Goal: Navigation & Orientation: Find specific page/section

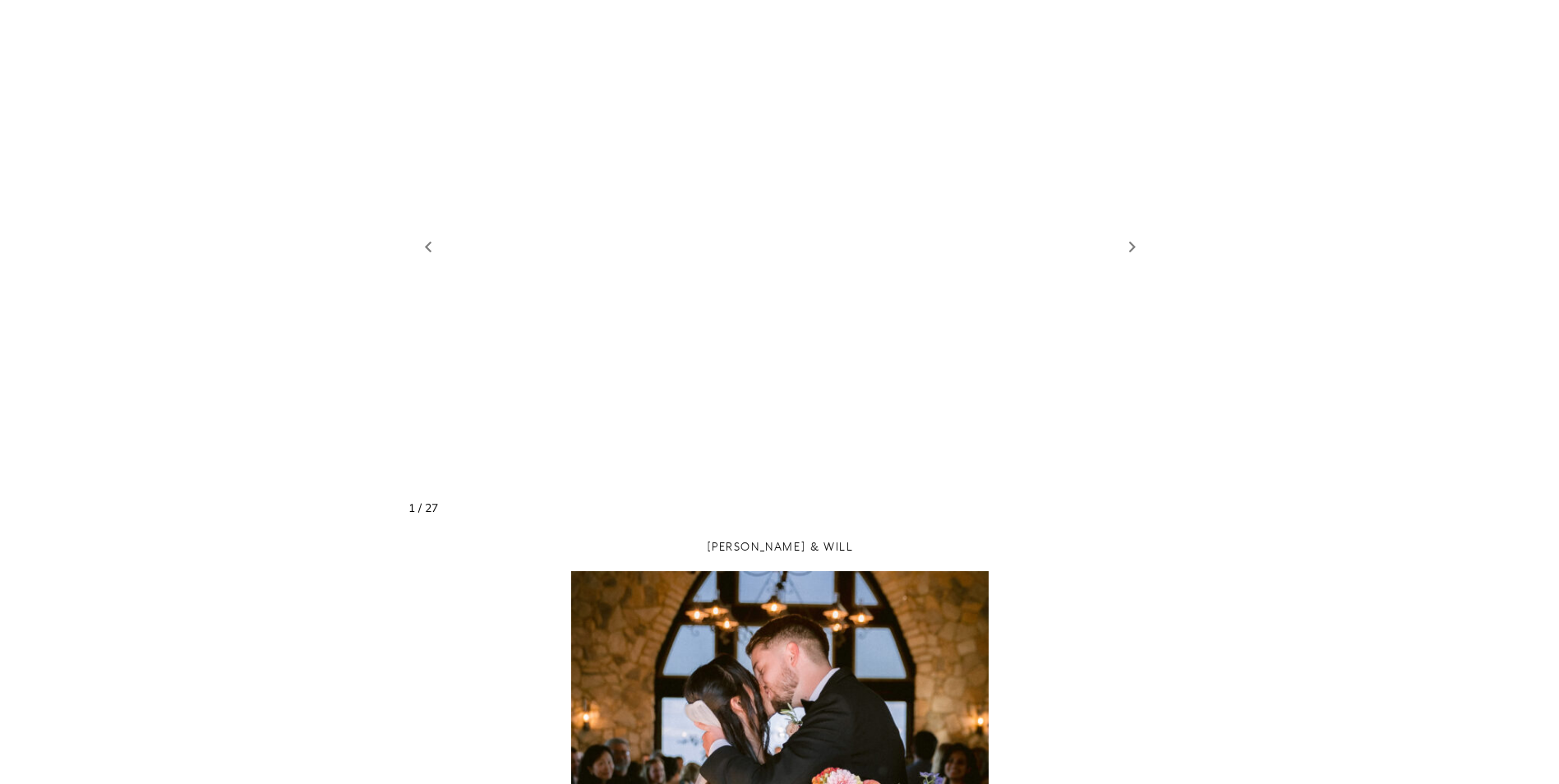
scroll to position [1177, 0]
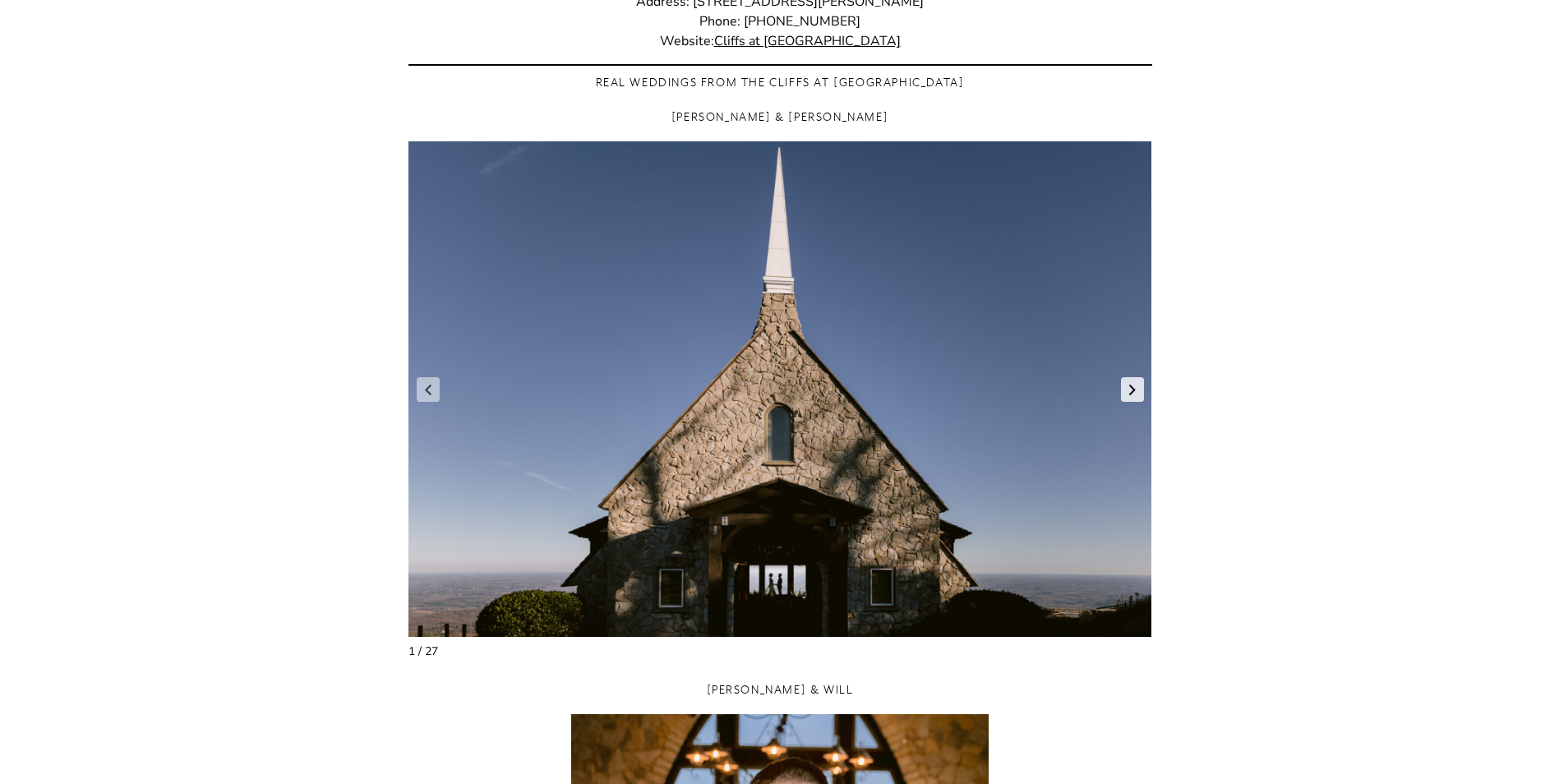
click at [1133, 397] on link "Next slide" at bounding box center [1132, 389] width 23 height 25
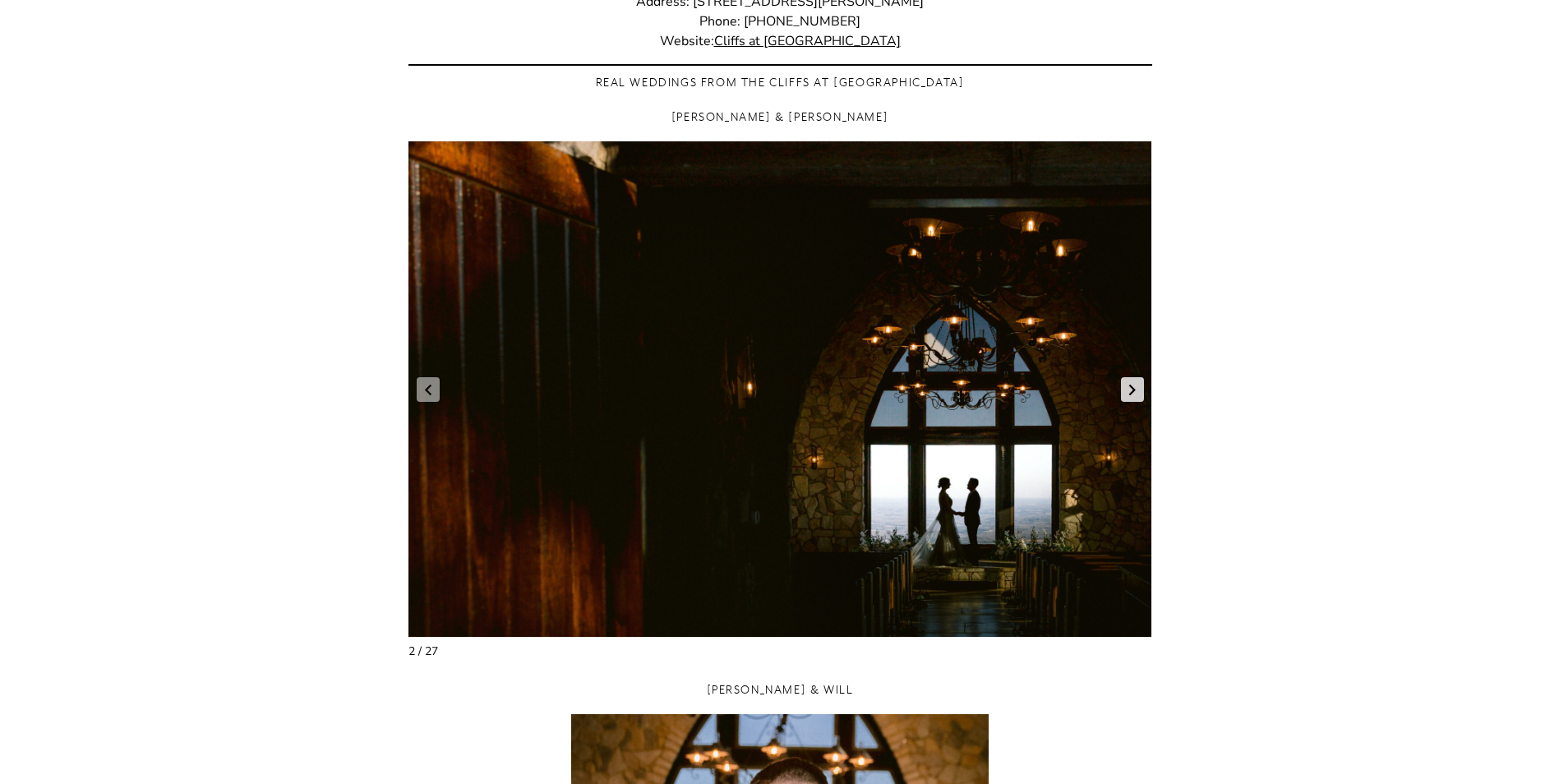
click at [1133, 397] on link "Next slide" at bounding box center [1132, 389] width 23 height 25
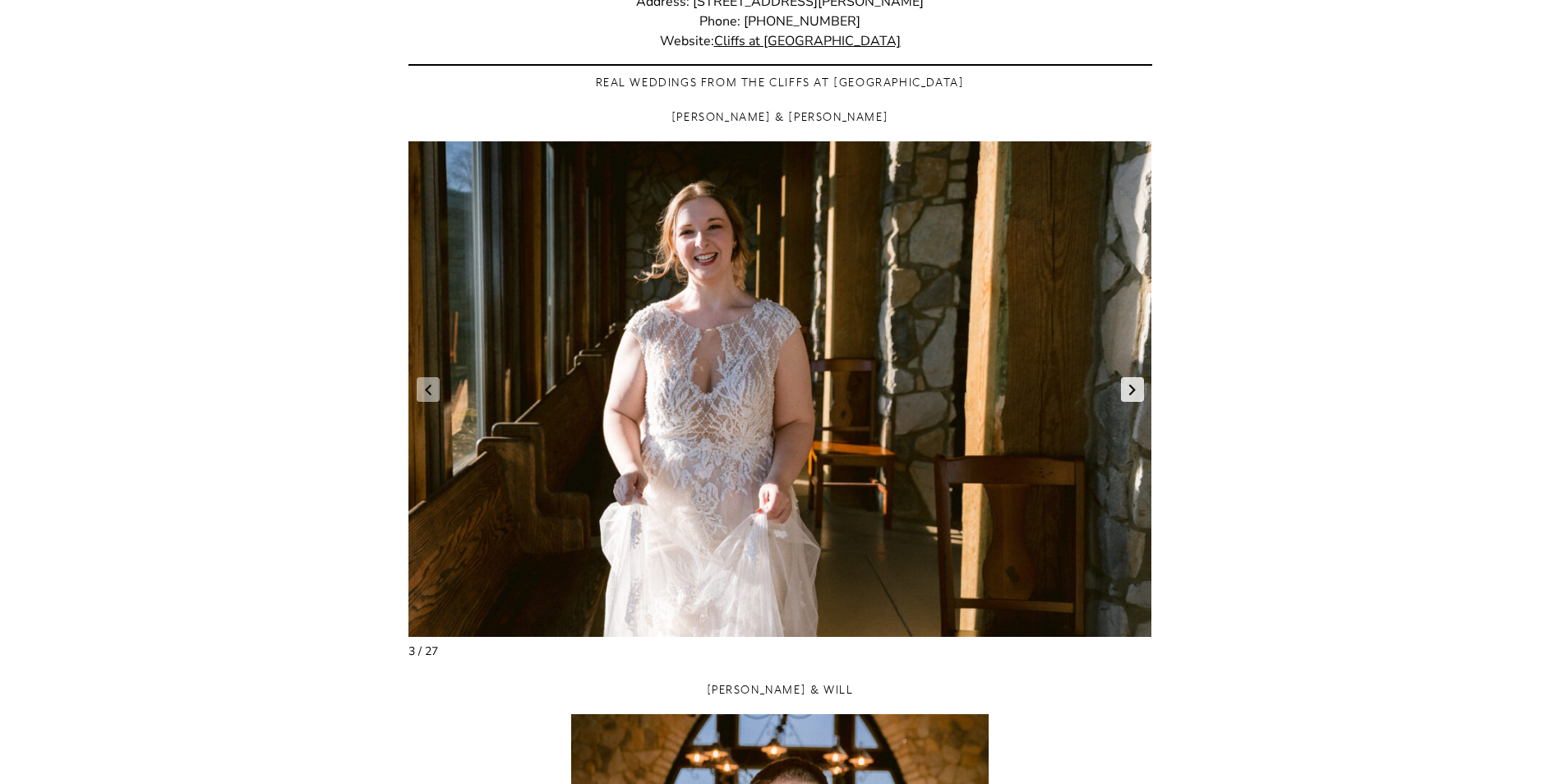
click at [1133, 397] on link "Next slide" at bounding box center [1132, 389] width 23 height 25
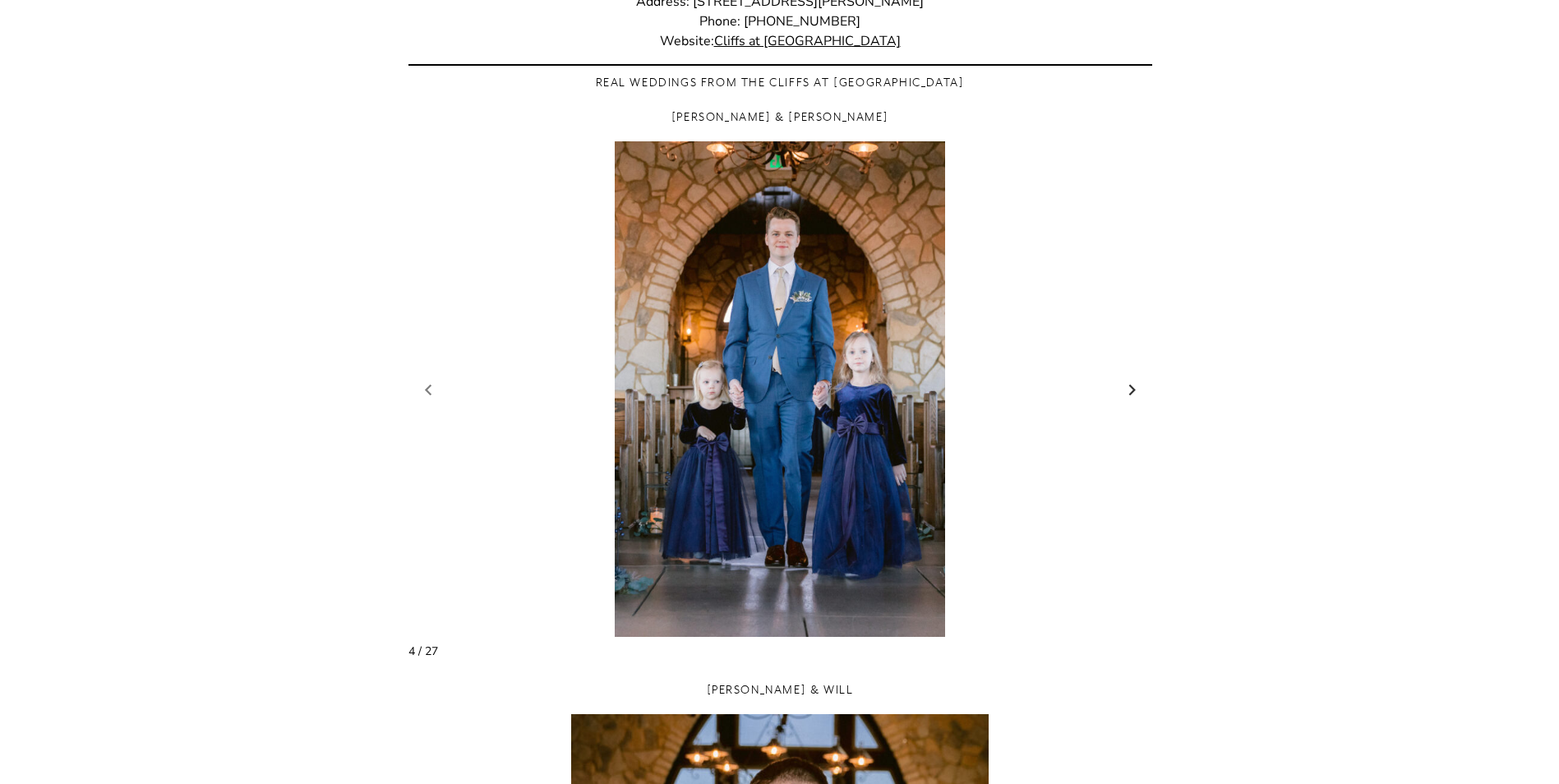
click at [1133, 397] on link "Next slide" at bounding box center [1132, 389] width 23 height 25
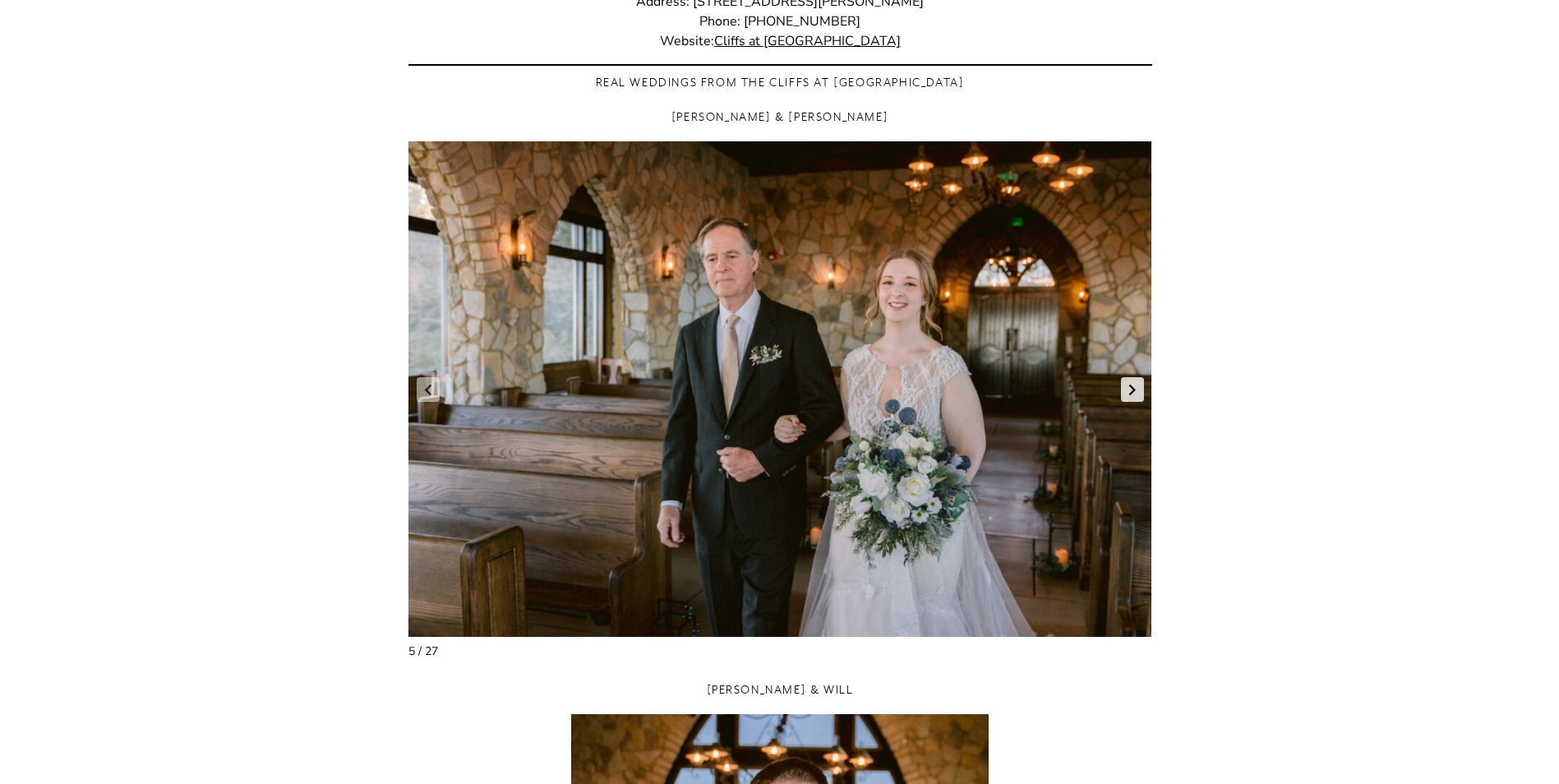
click at [1133, 397] on link "Next slide" at bounding box center [1132, 389] width 23 height 25
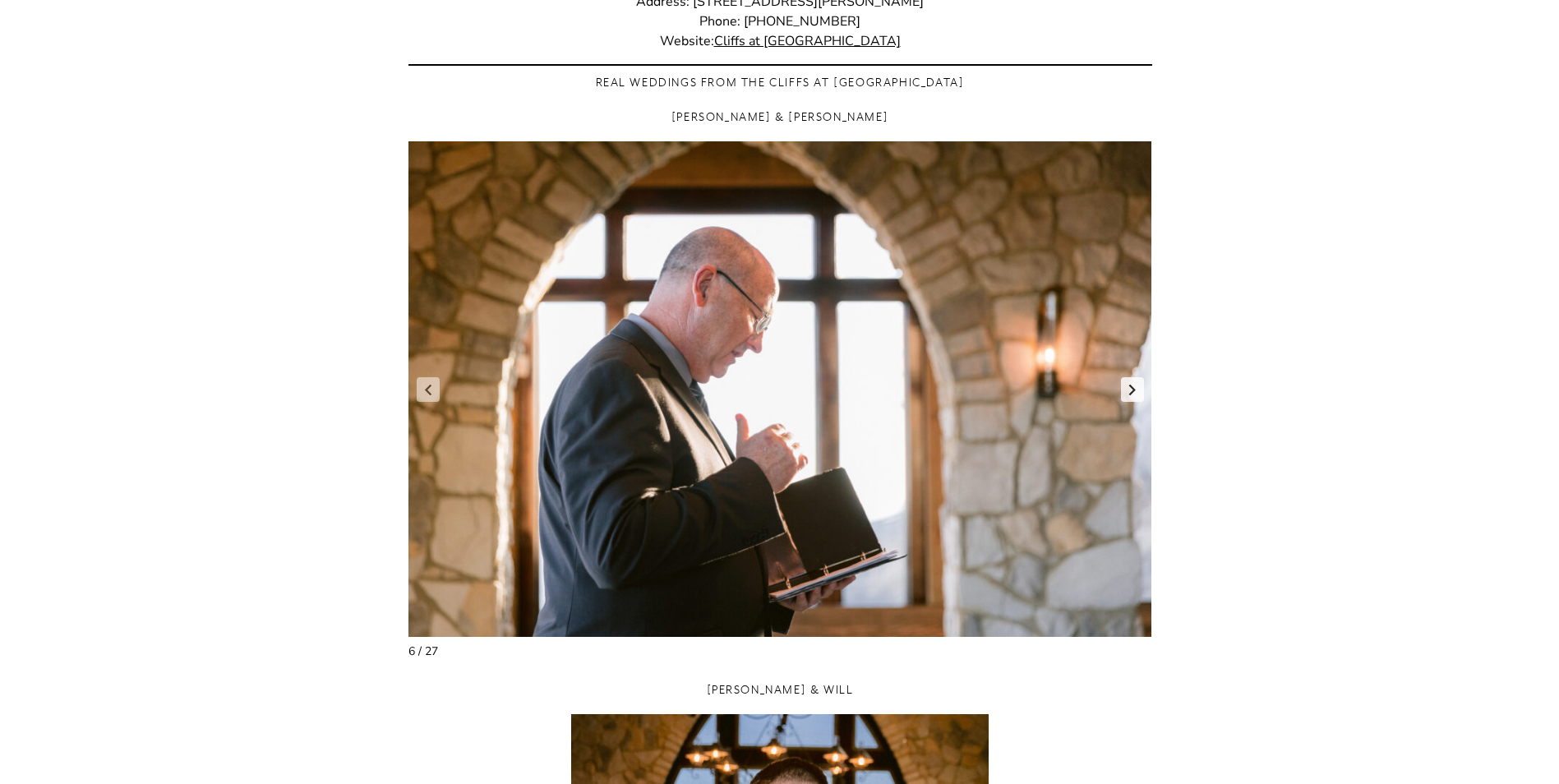
click at [1133, 397] on link "Next slide" at bounding box center [1132, 389] width 23 height 25
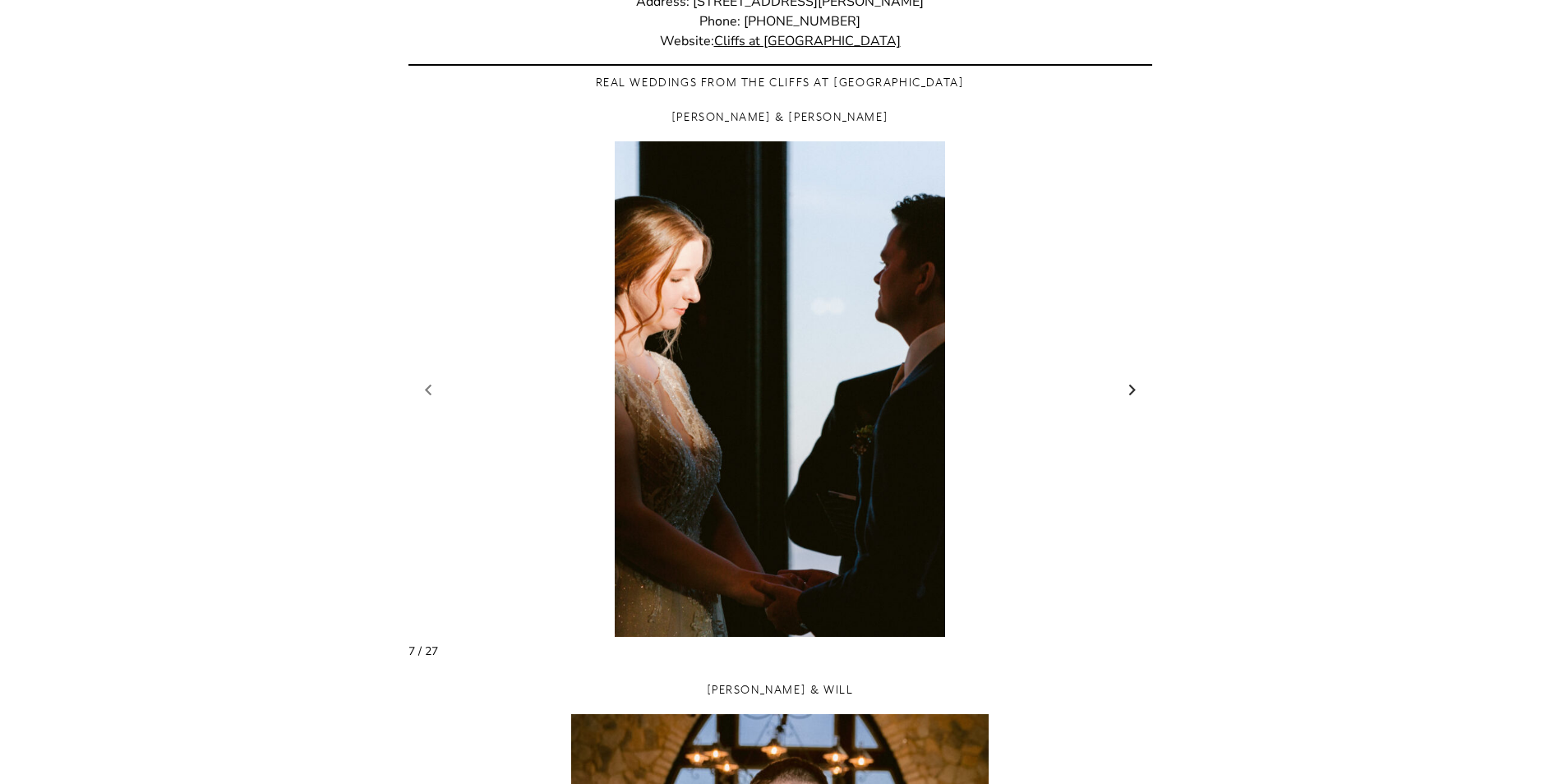
click at [1133, 397] on link "Next slide" at bounding box center [1132, 389] width 23 height 25
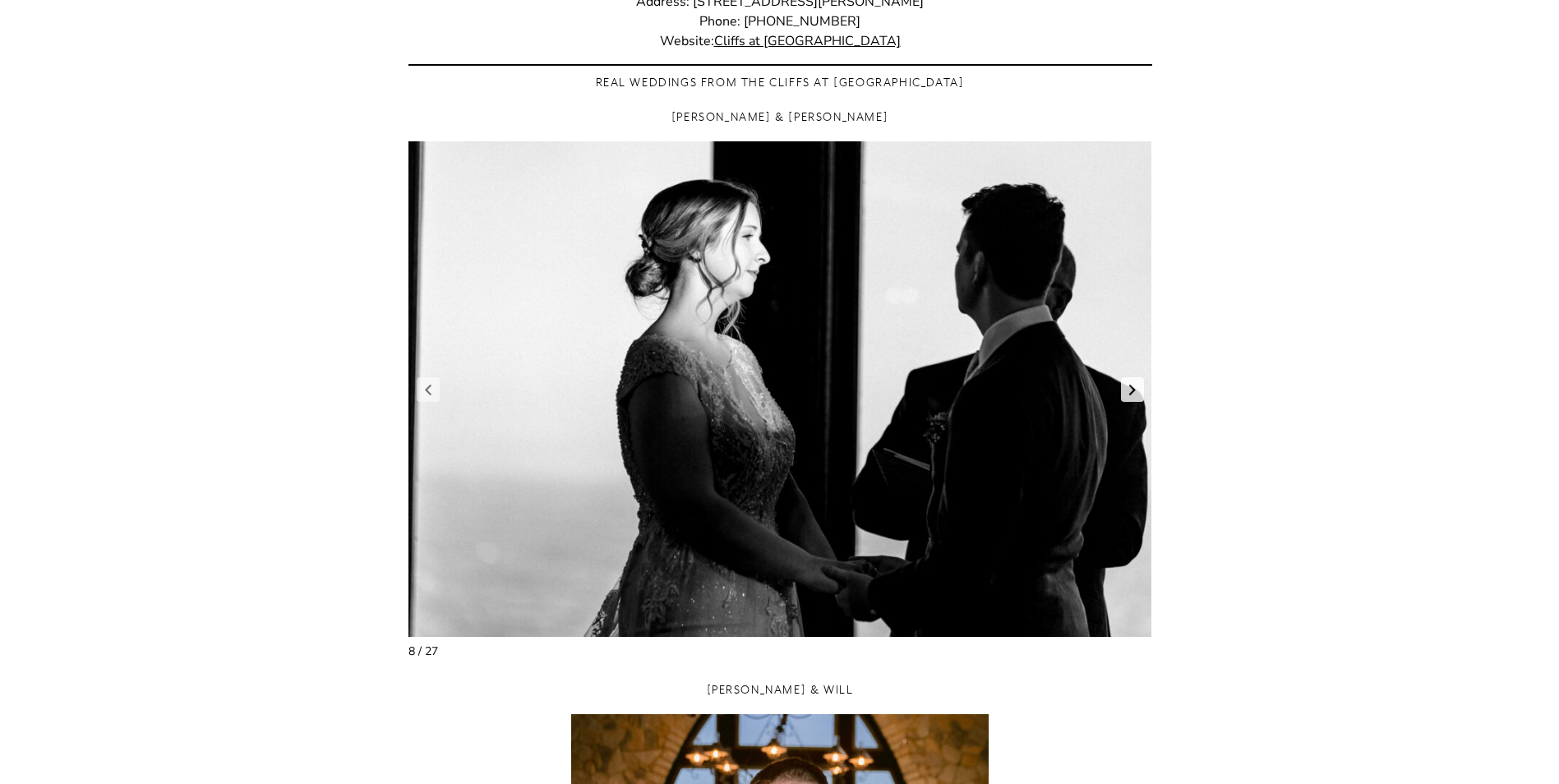
click at [1133, 397] on link "Next slide" at bounding box center [1132, 389] width 23 height 25
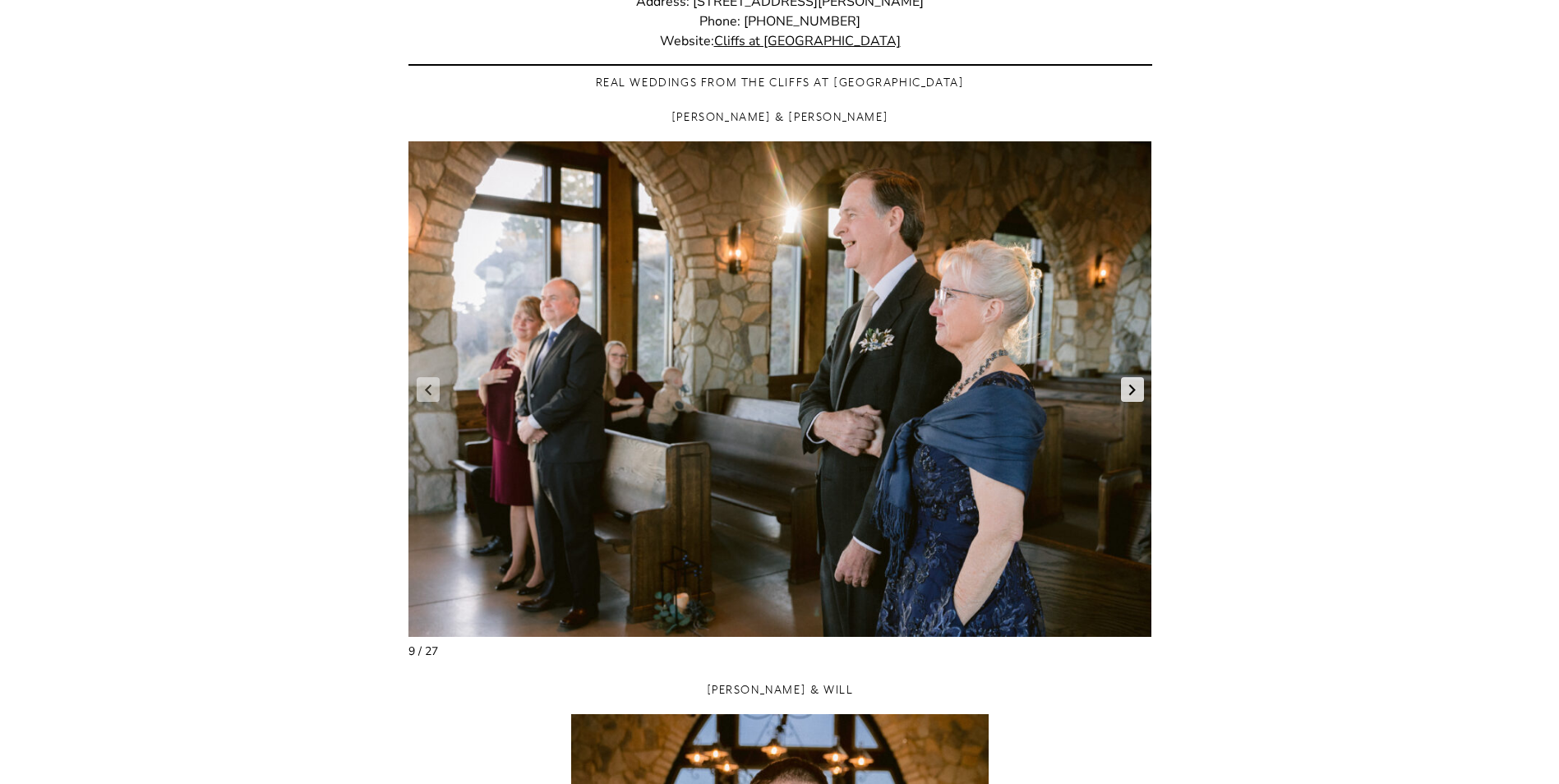
click at [1133, 397] on link "Next slide" at bounding box center [1132, 389] width 23 height 25
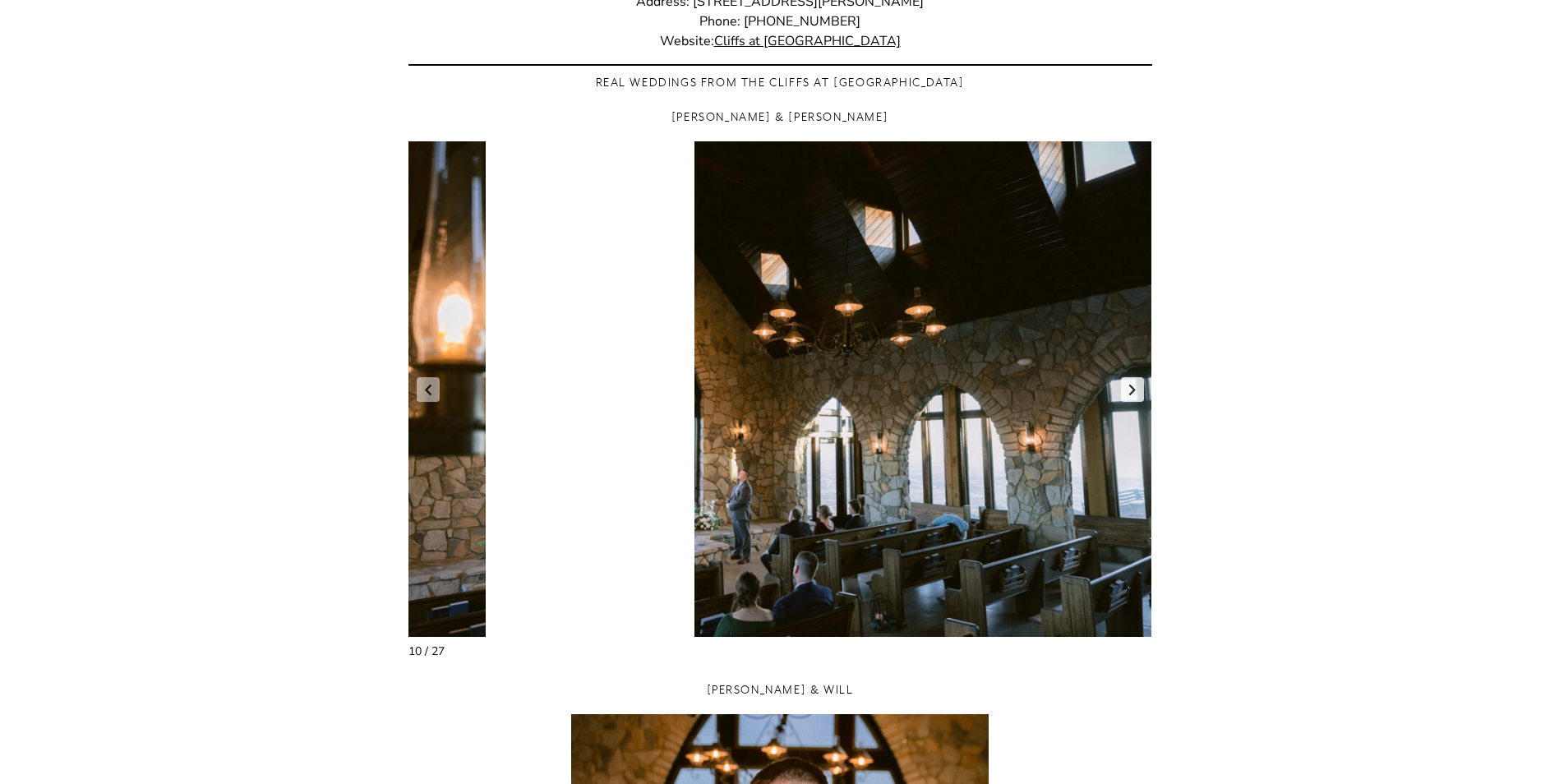
click at [1133, 397] on link "Next slide" at bounding box center [1132, 389] width 23 height 25
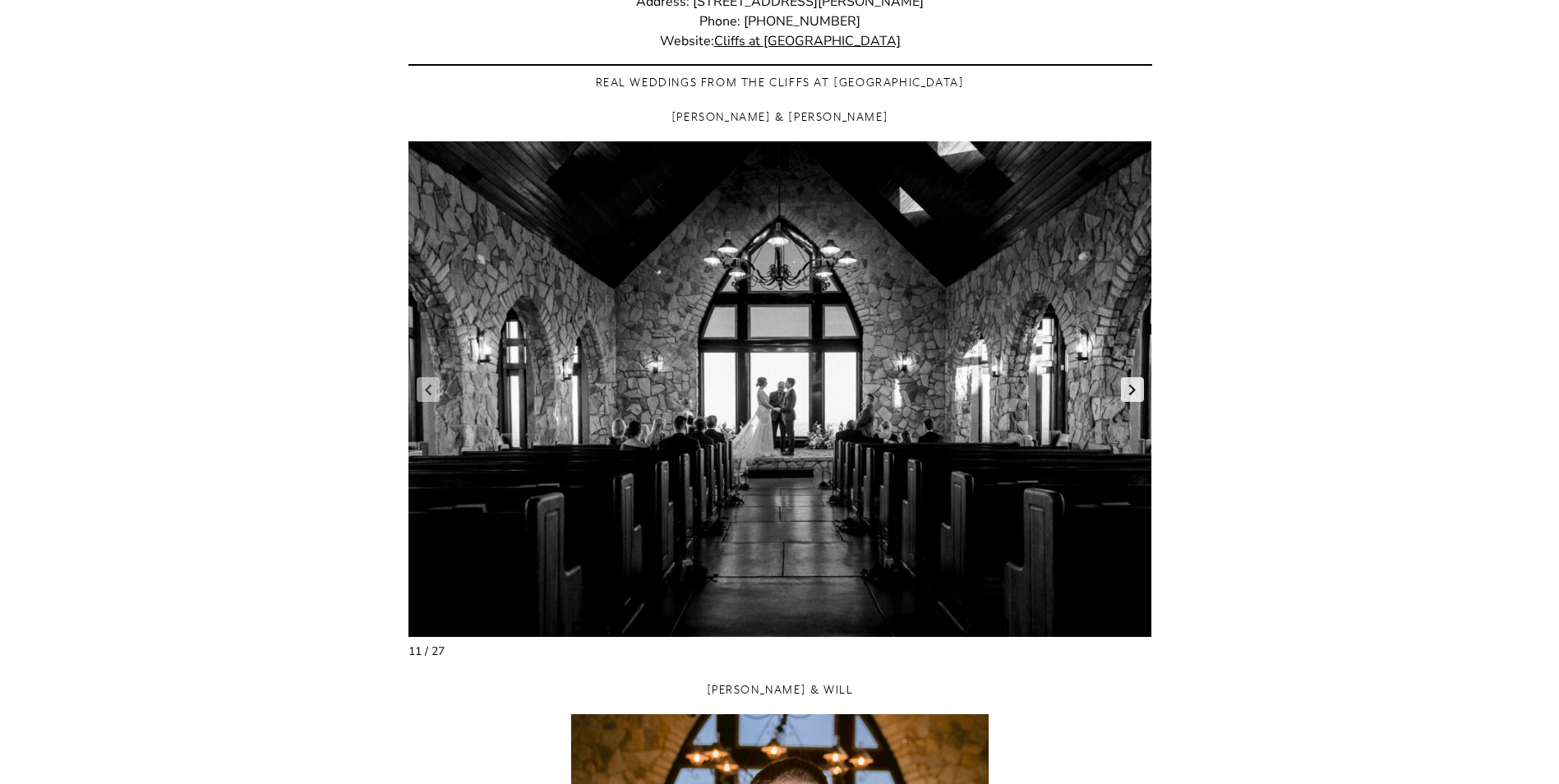
click at [1133, 397] on link "Next slide" at bounding box center [1132, 389] width 23 height 25
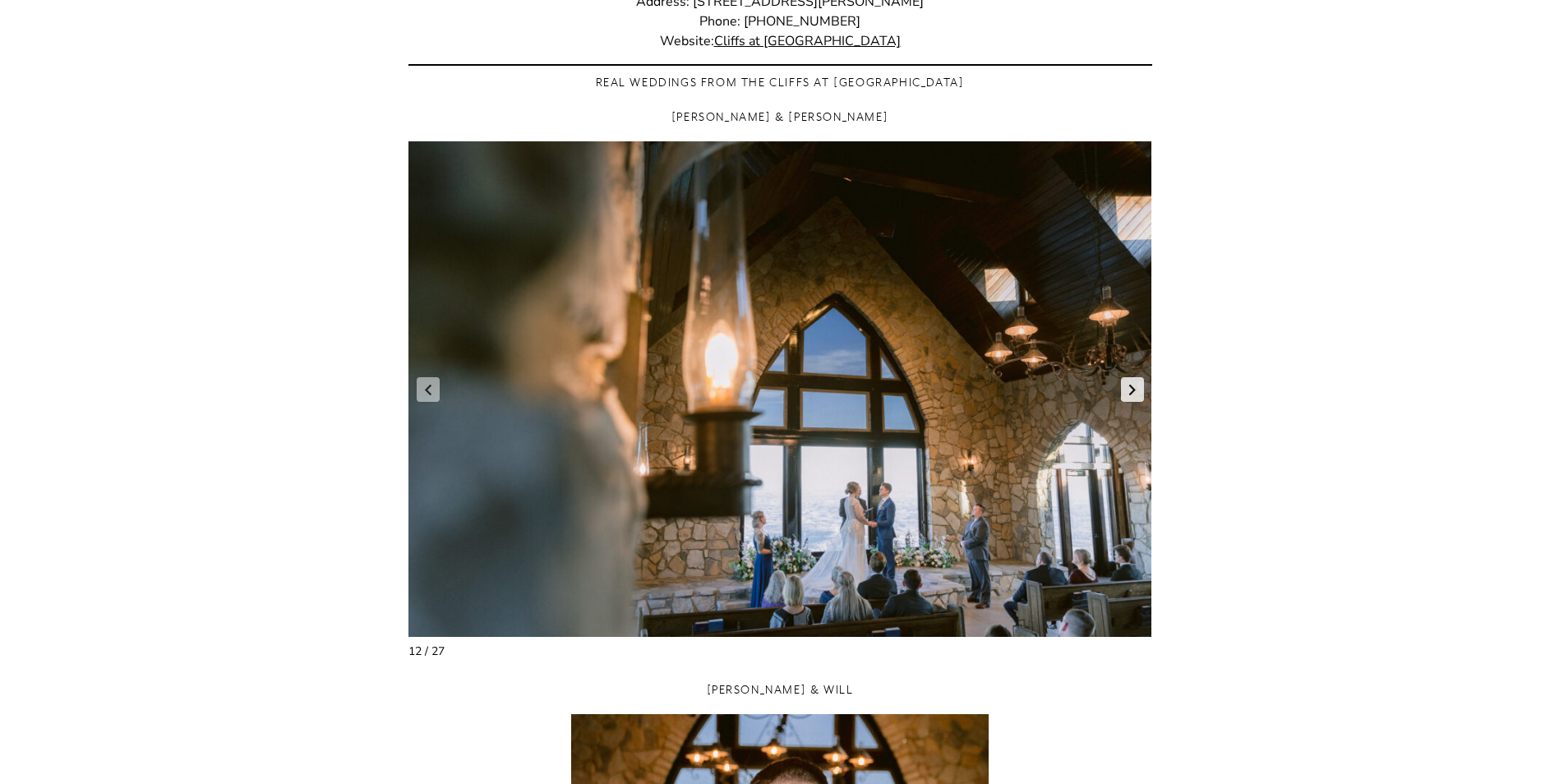
click at [1133, 397] on link "Next slide" at bounding box center [1132, 389] width 23 height 25
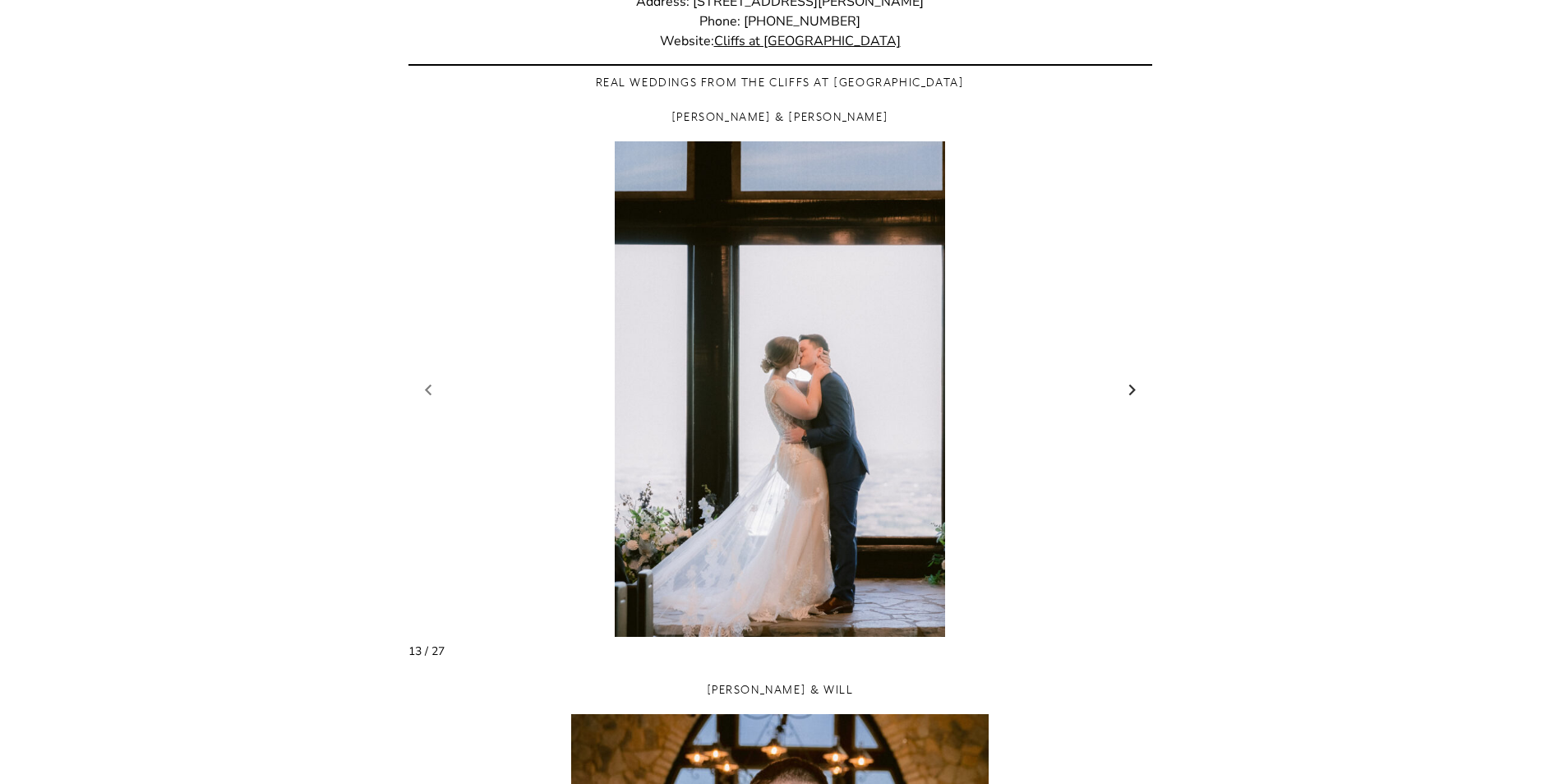
click at [1133, 397] on link "Next slide" at bounding box center [1132, 389] width 23 height 25
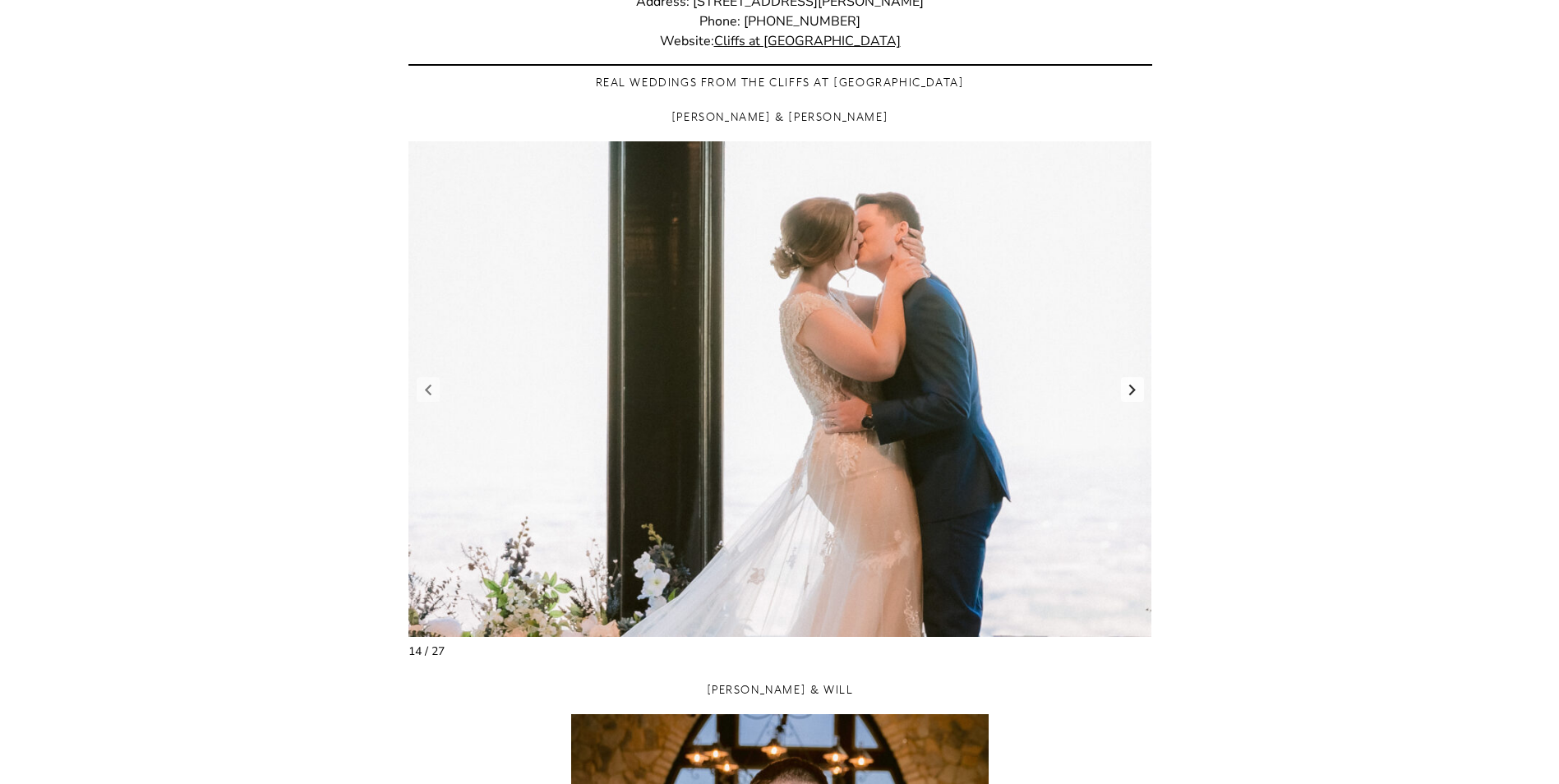
click at [1133, 397] on link "Next slide" at bounding box center [1132, 389] width 23 height 25
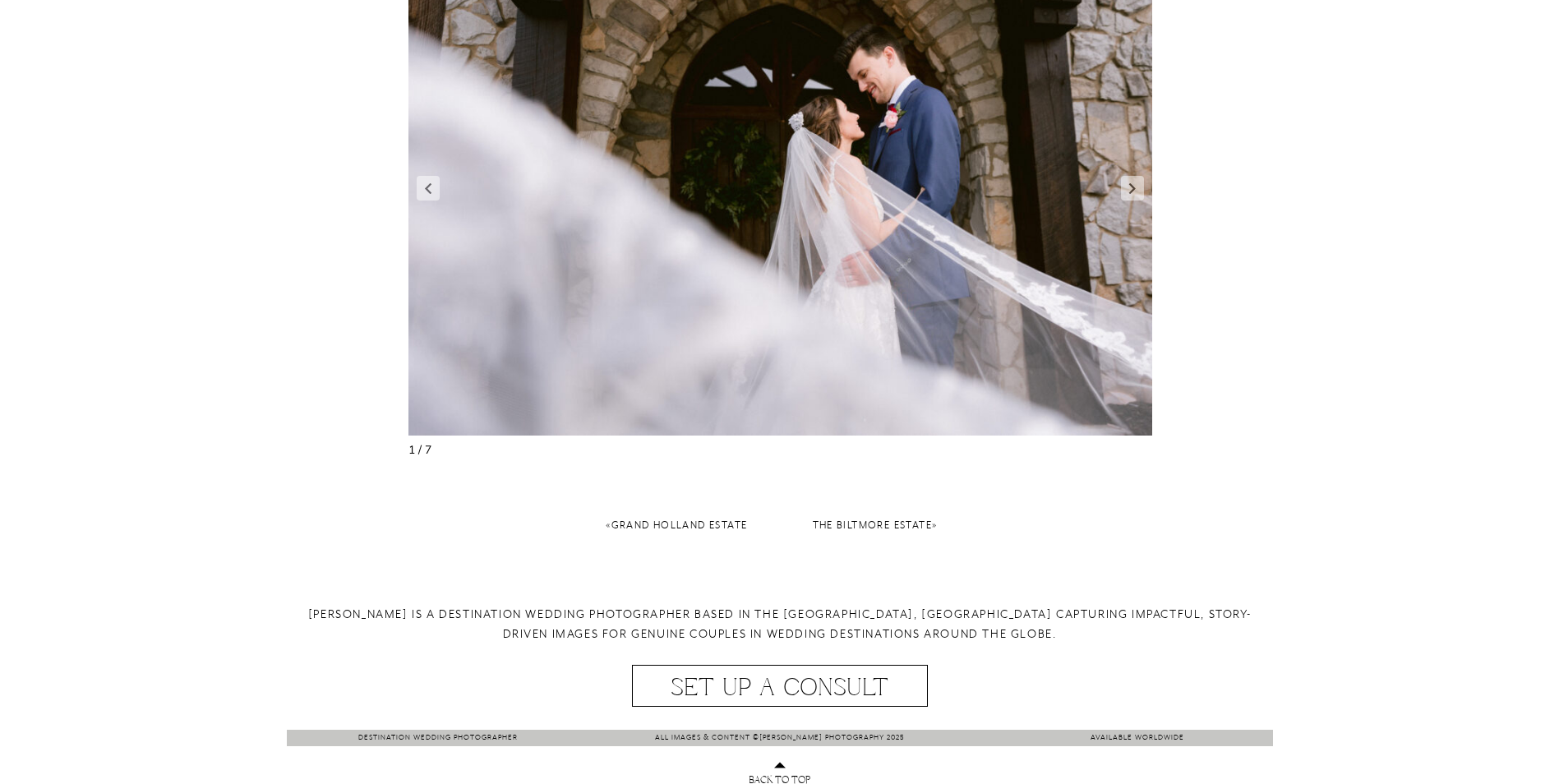
scroll to position [2684, 0]
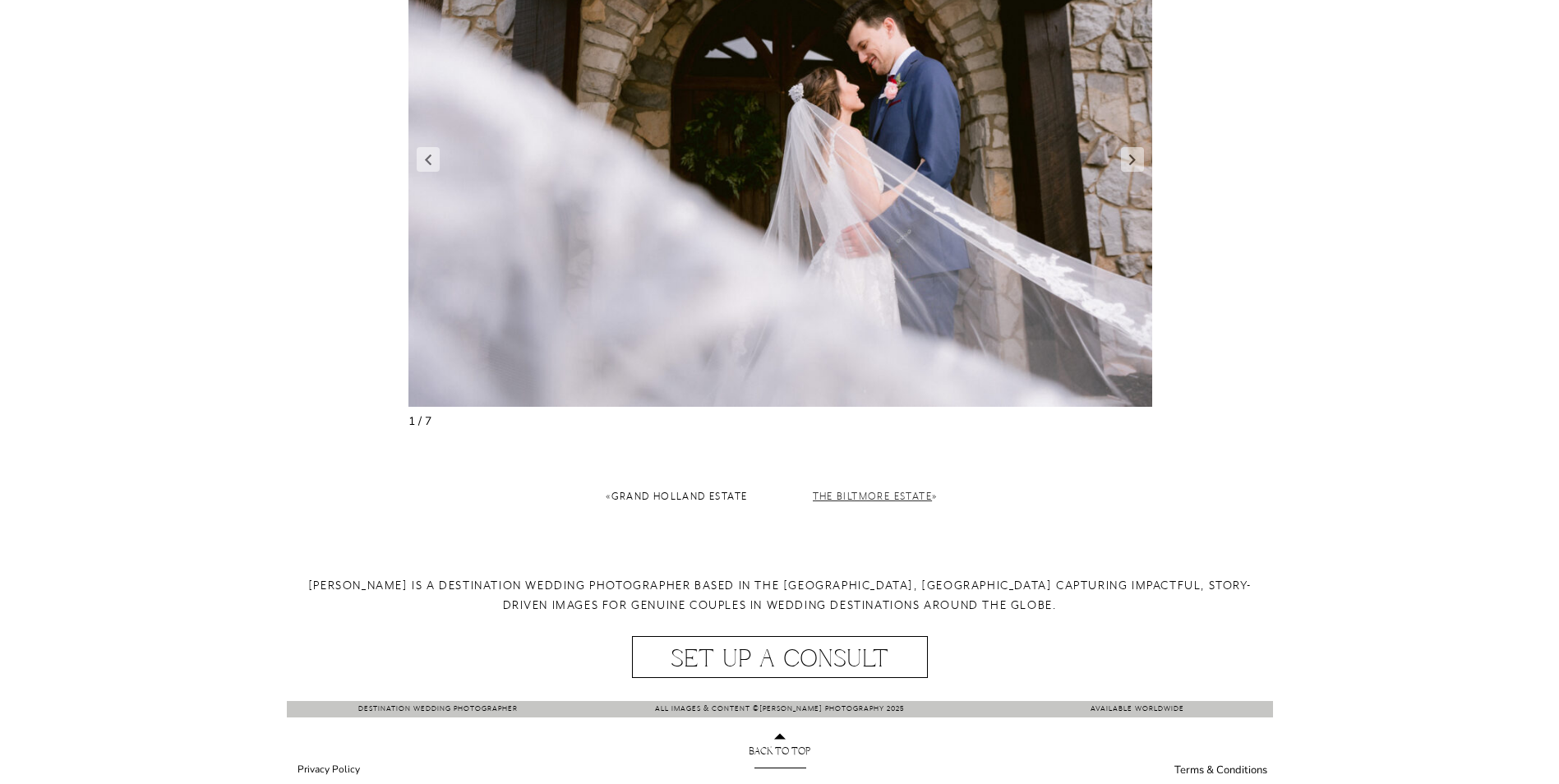
click at [896, 497] on link "The Biltmore Estate" at bounding box center [872, 496] width 120 height 13
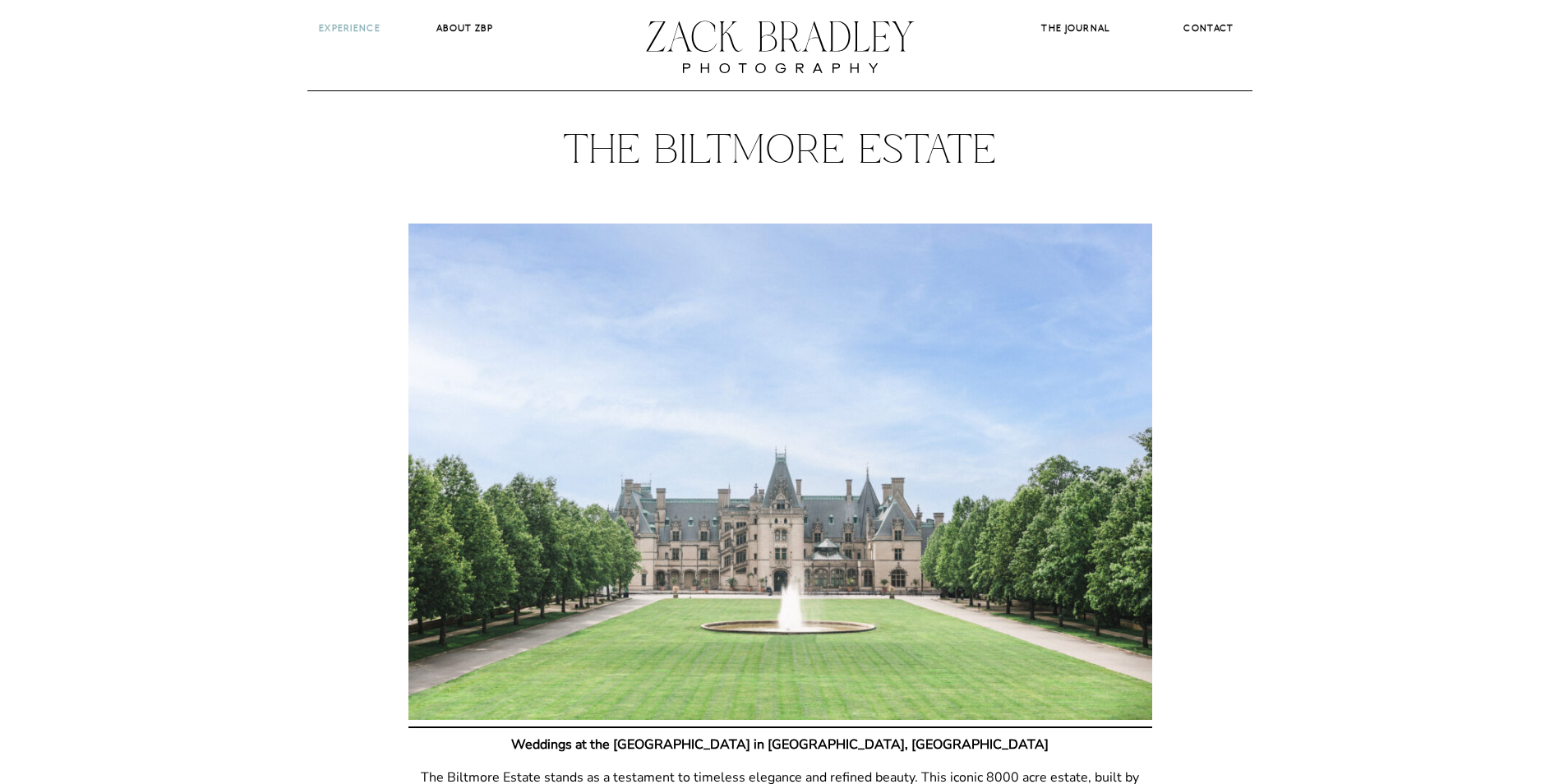
click at [375, 27] on b "Experience" at bounding box center [349, 27] width 62 height 11
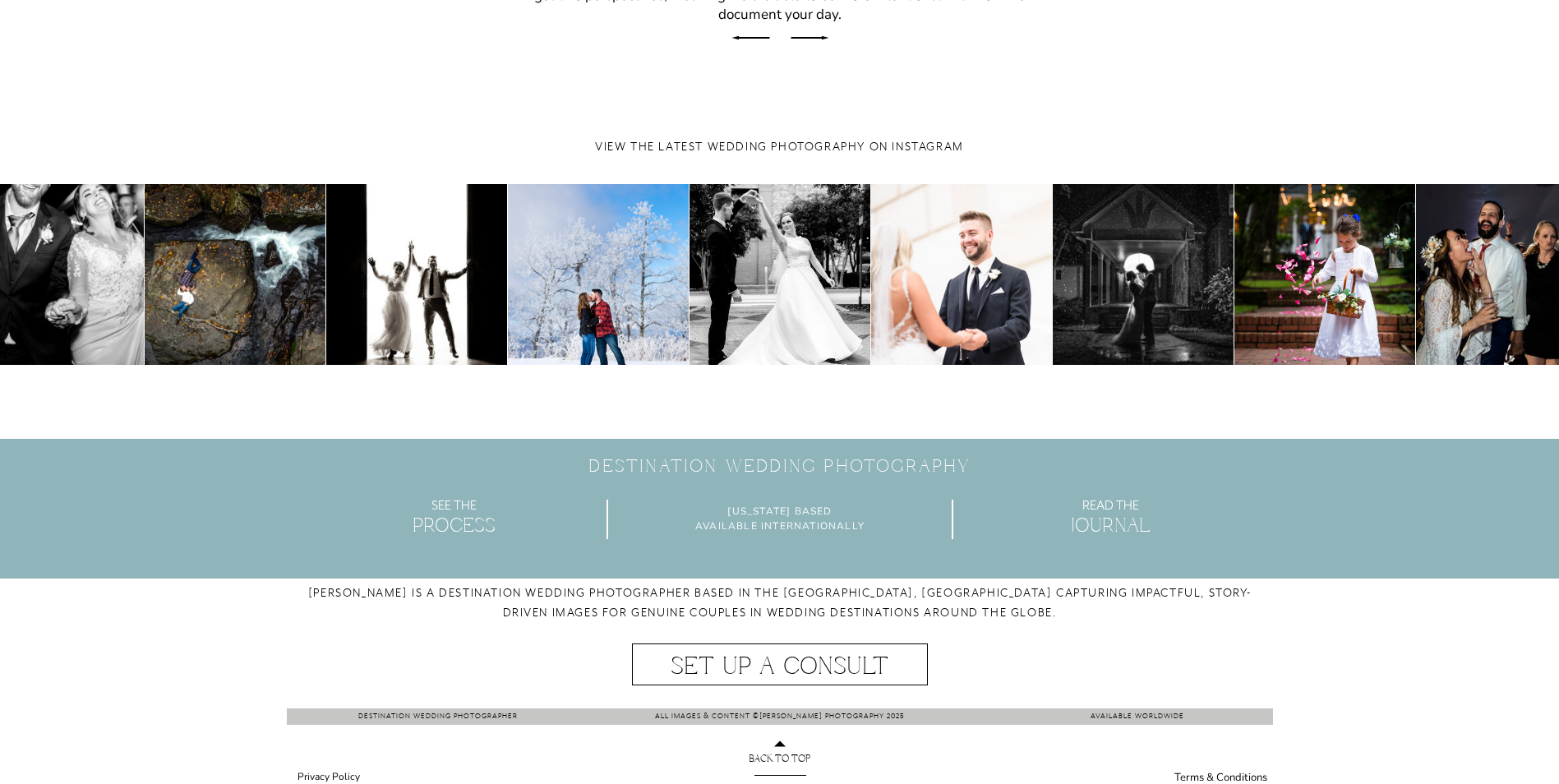
scroll to position [5152, 0]
